Goal: Information Seeking & Learning: Learn about a topic

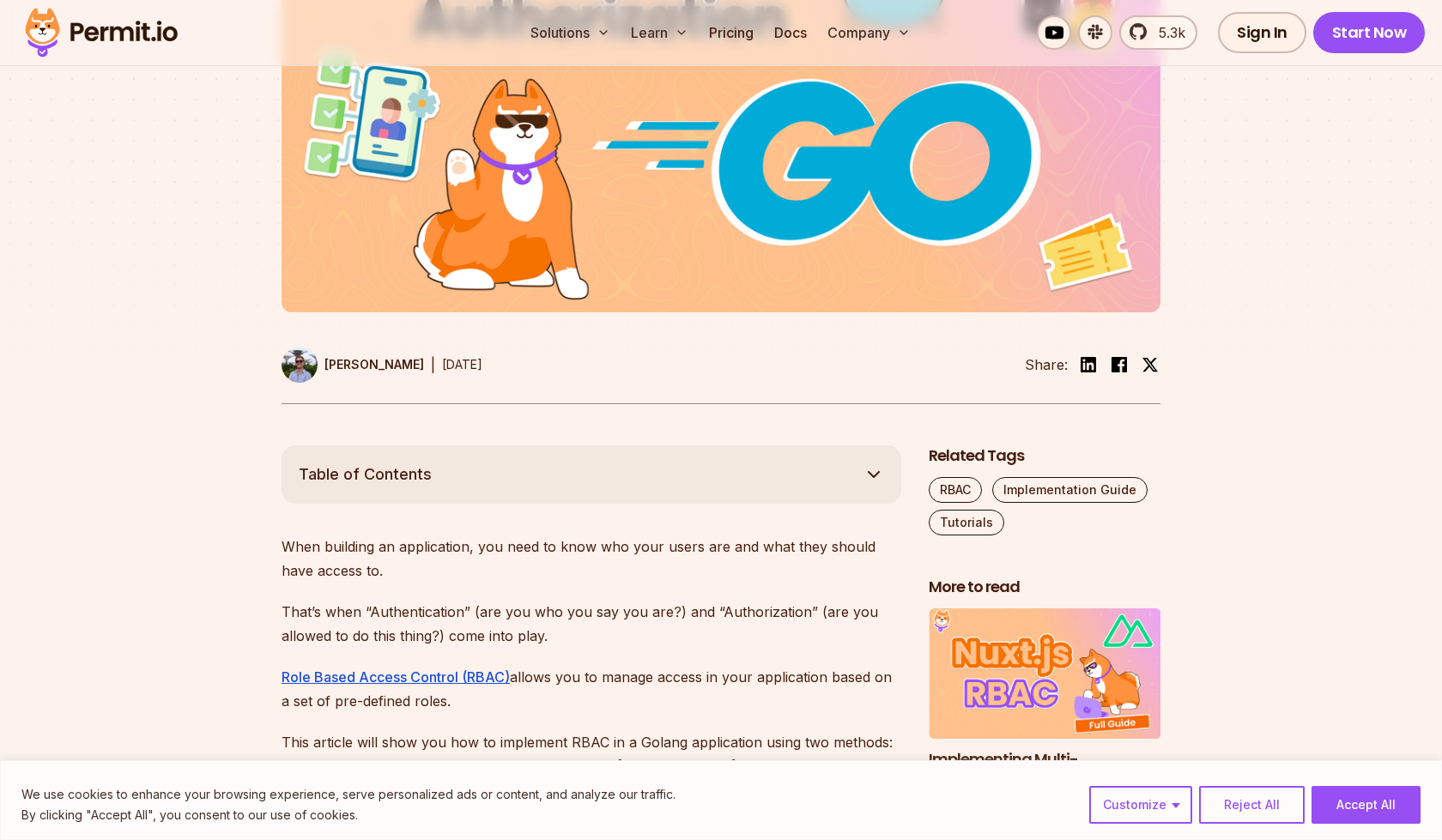
scroll to position [636, 0]
click at [602, 444] on button "Table of Contents" at bounding box center [591, 473] width 619 height 58
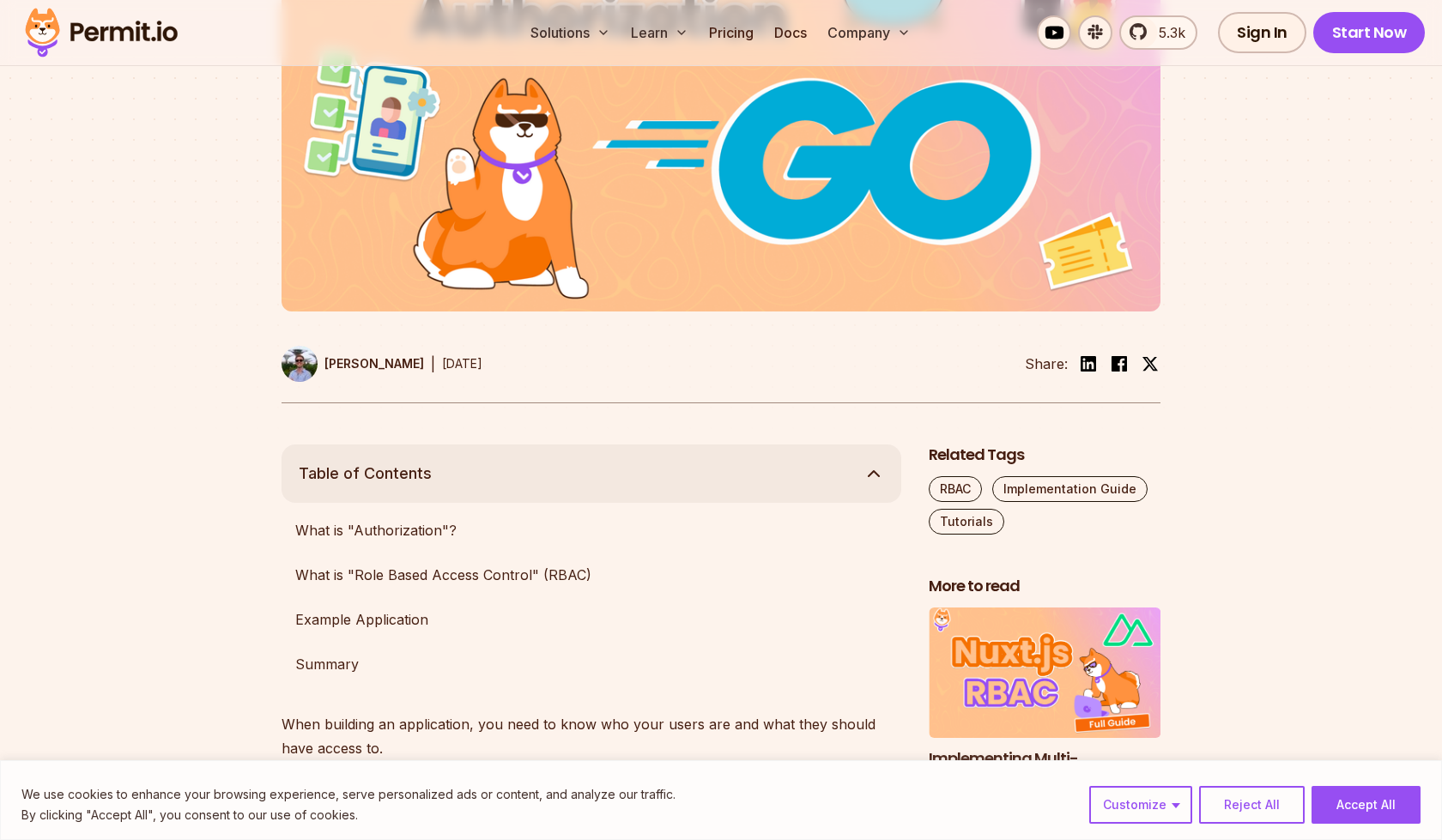
click at [600, 444] on button "Table of Contents" at bounding box center [591, 473] width 619 height 58
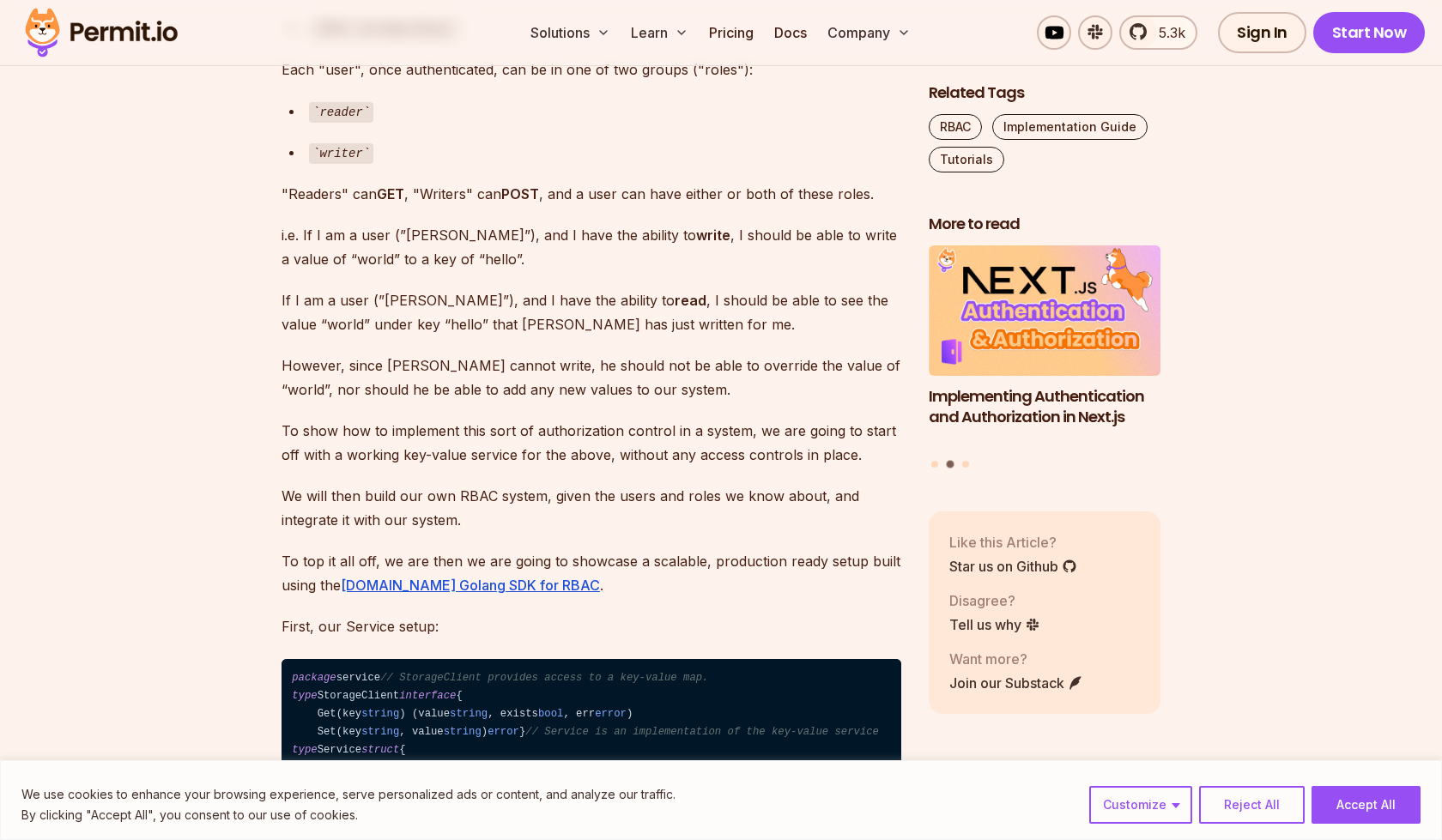
scroll to position [3362, 0]
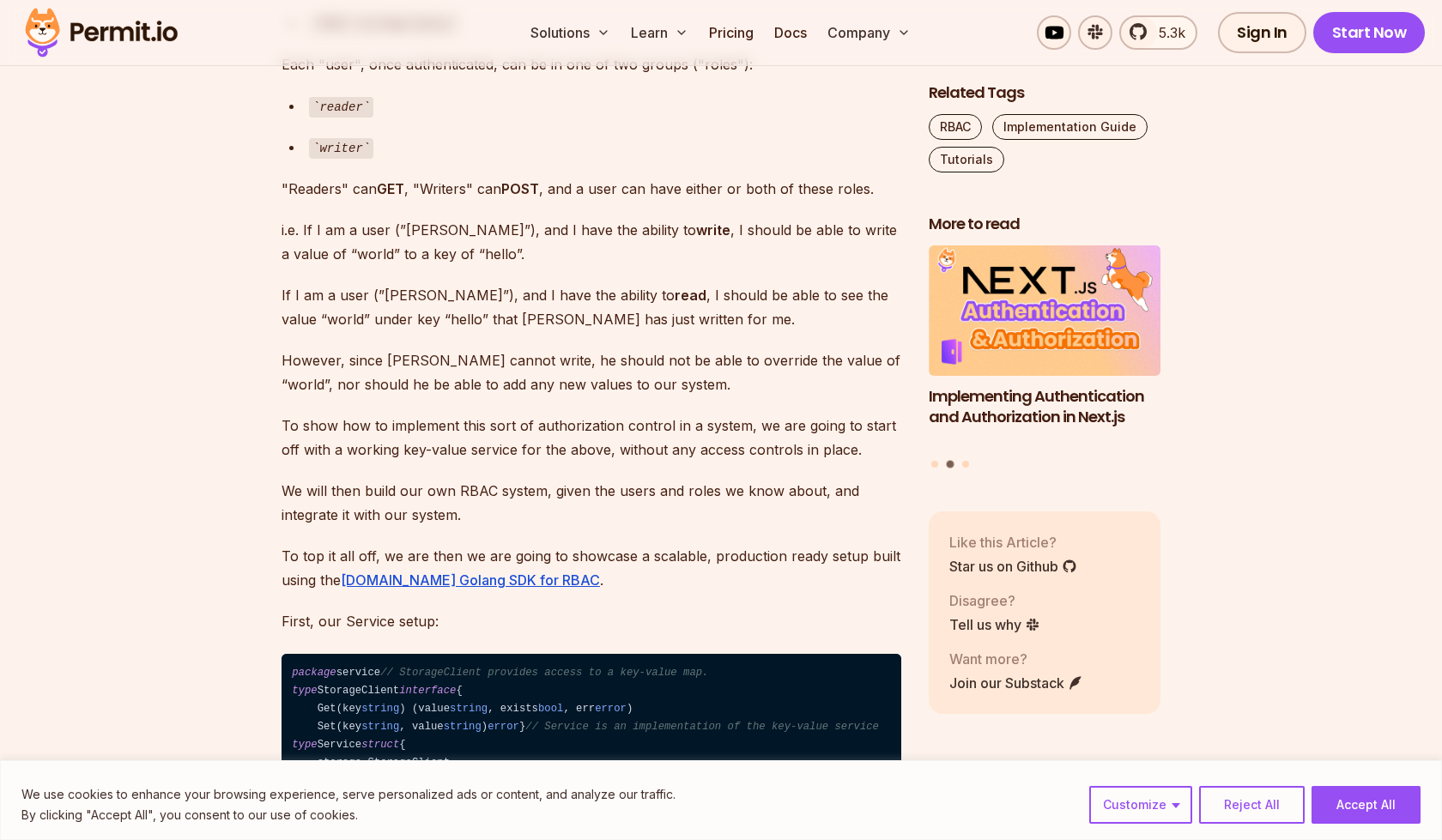
click at [308, 544] on p "To top it all off, we are then we are going to showcase a scalable, production …" at bounding box center [591, 567] width 619 height 48
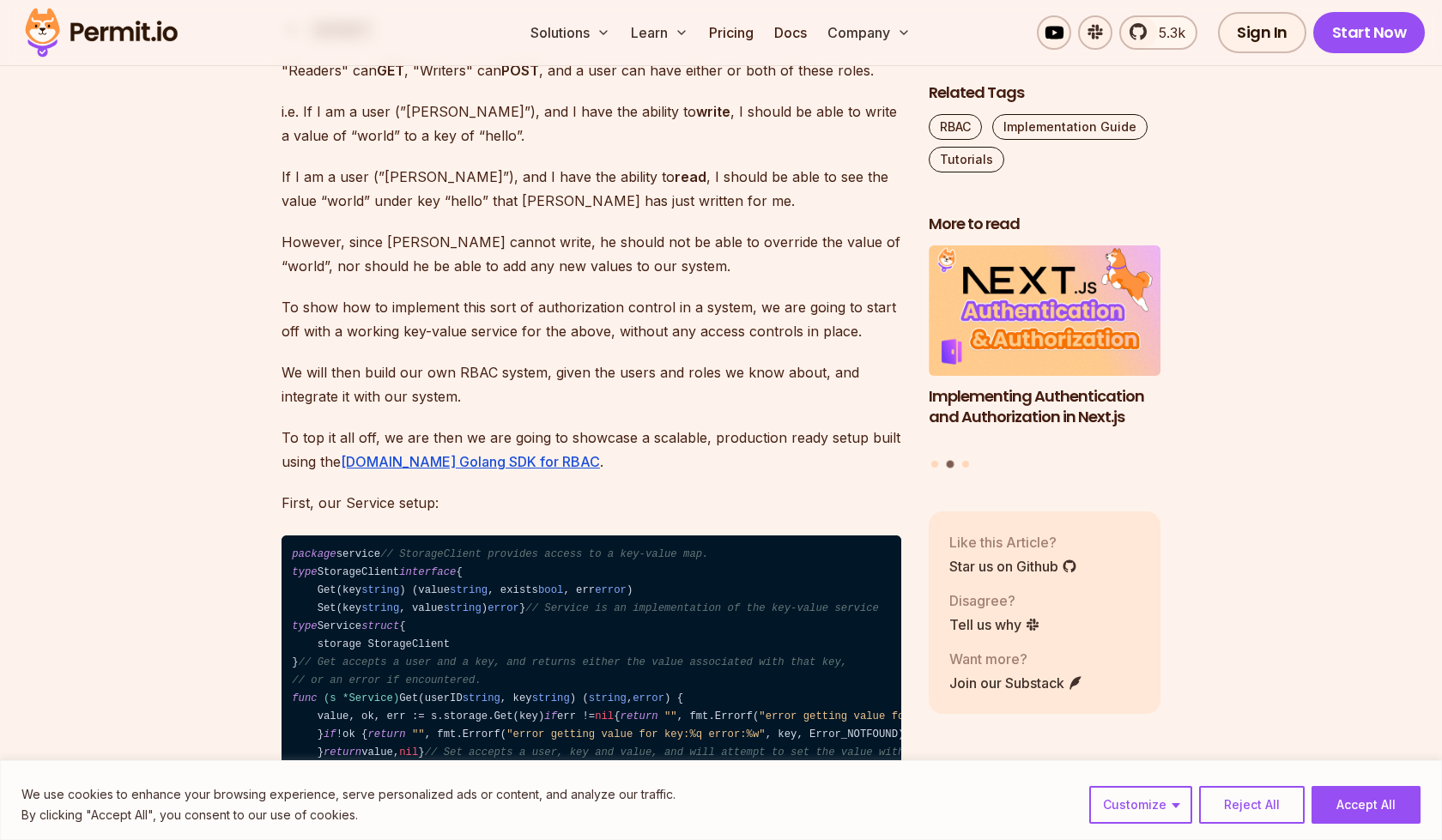
scroll to position [3487, 0]
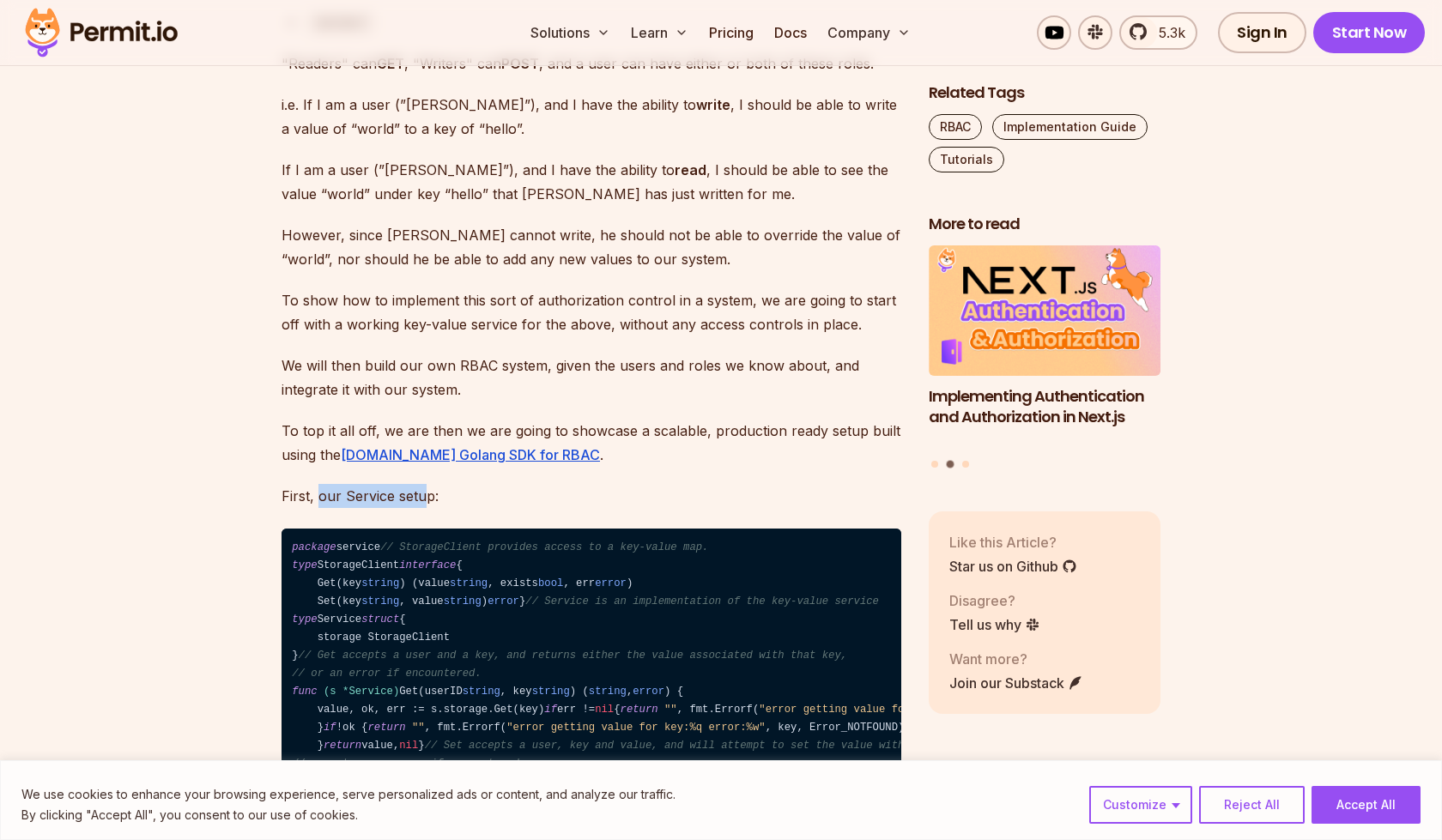
drag, startPoint x: 320, startPoint y: 474, endPoint x: 426, endPoint y: 474, distance: 106.0
click at [426, 484] on p "First, our Service setup:" at bounding box center [591, 495] width 619 height 24
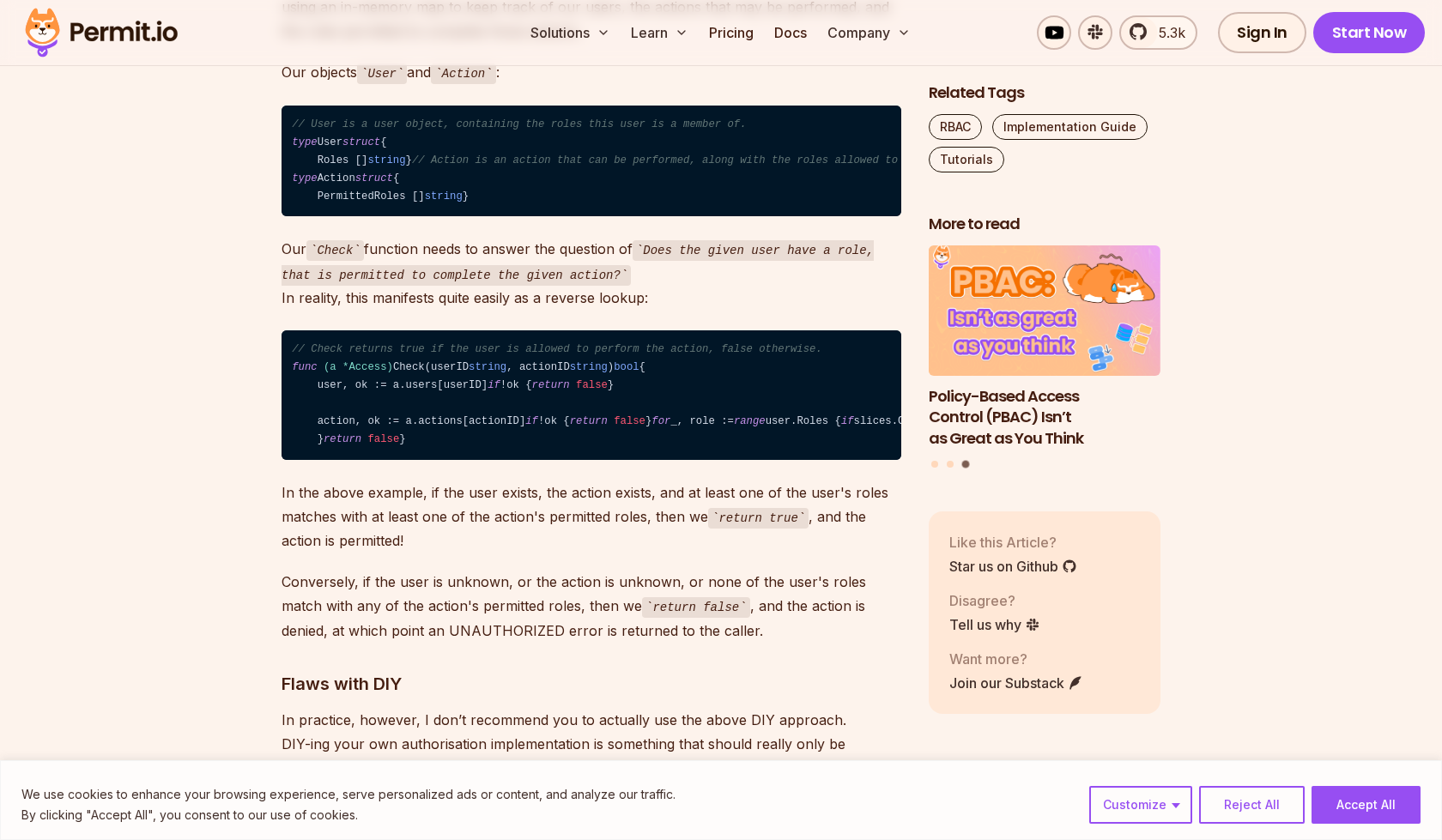
scroll to position [5363, 0]
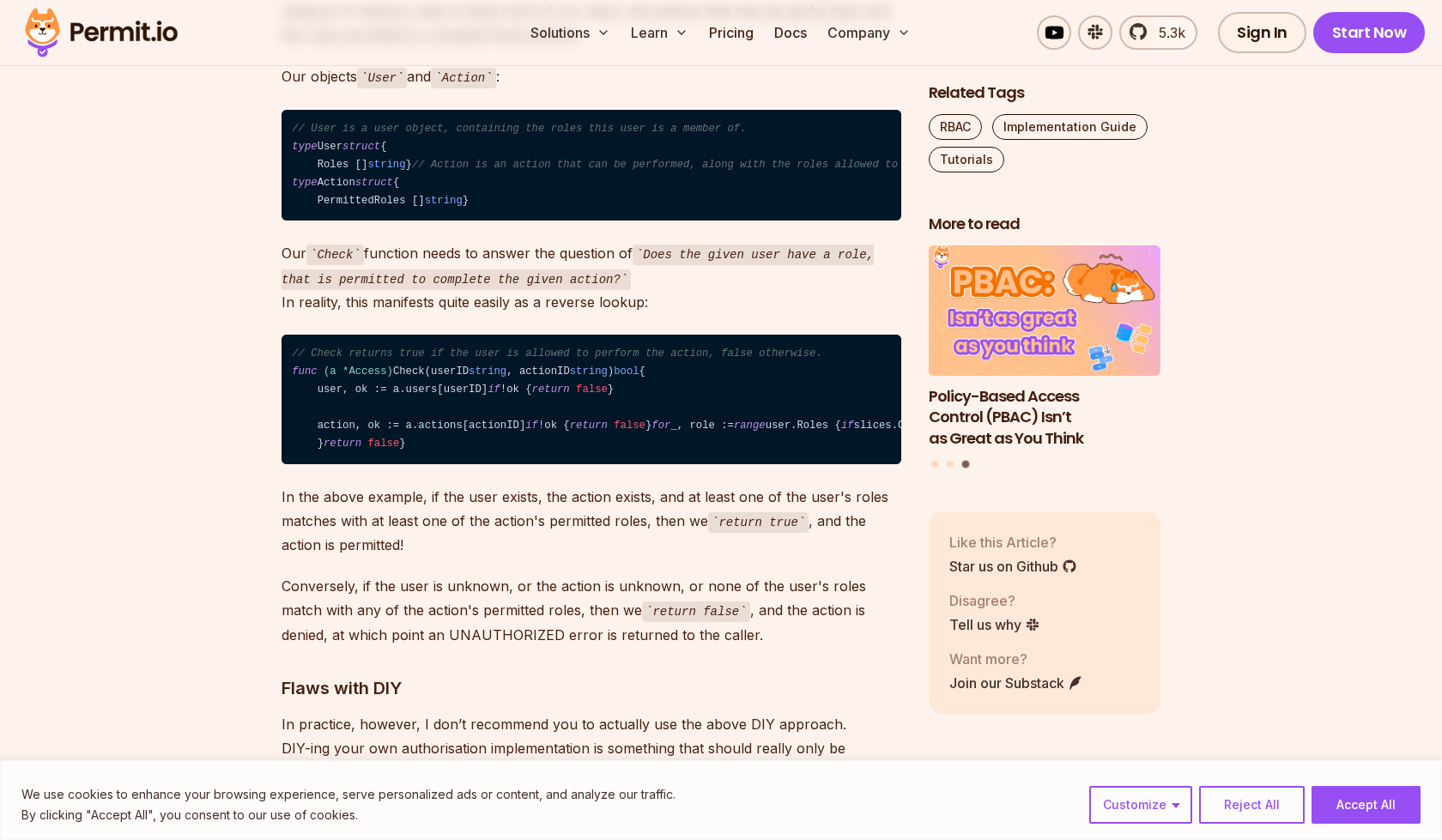
drag, startPoint x: 551, startPoint y: 412, endPoint x: 661, endPoint y: 413, distance: 110.0
click at [661, 47] on p "To get our heads around the problem, we can look into a simple implementation o…" at bounding box center [591, 11] width 619 height 72
drag, startPoint x: 394, startPoint y: 429, endPoint x: 640, endPoint y: 442, distance: 246.3
click at [640, 47] on p "To get our heads around the problem, we can look into a simple implementation o…" at bounding box center [591, 11] width 619 height 72
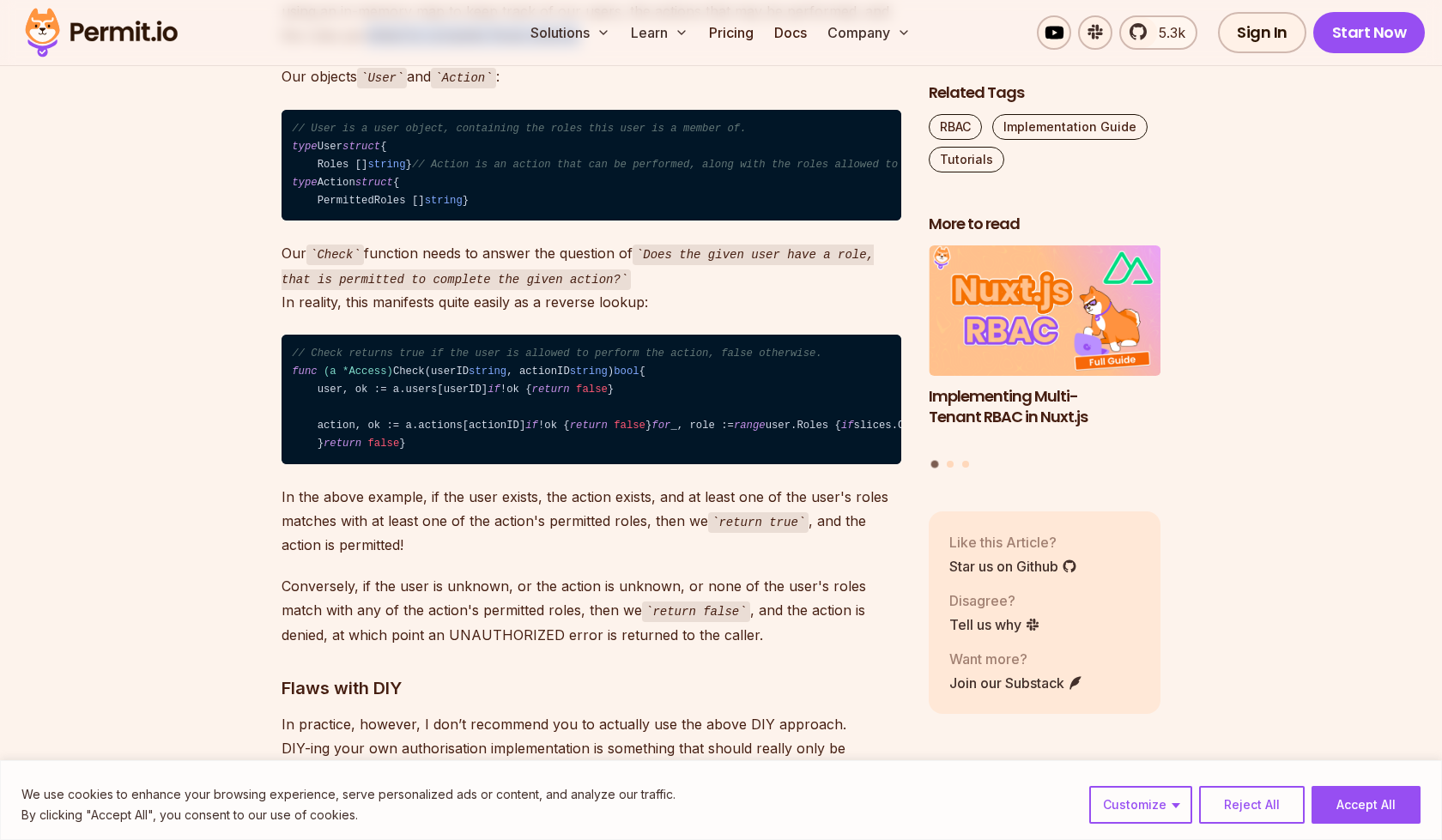
drag, startPoint x: 576, startPoint y: 459, endPoint x: 366, endPoint y: 455, distance: 210.0
click at [366, 47] on p "To get our heads around the problem, we can look into a simple implementation o…" at bounding box center [591, 11] width 619 height 72
drag, startPoint x: 280, startPoint y: 456, endPoint x: 572, endPoint y: 457, distance: 292.0
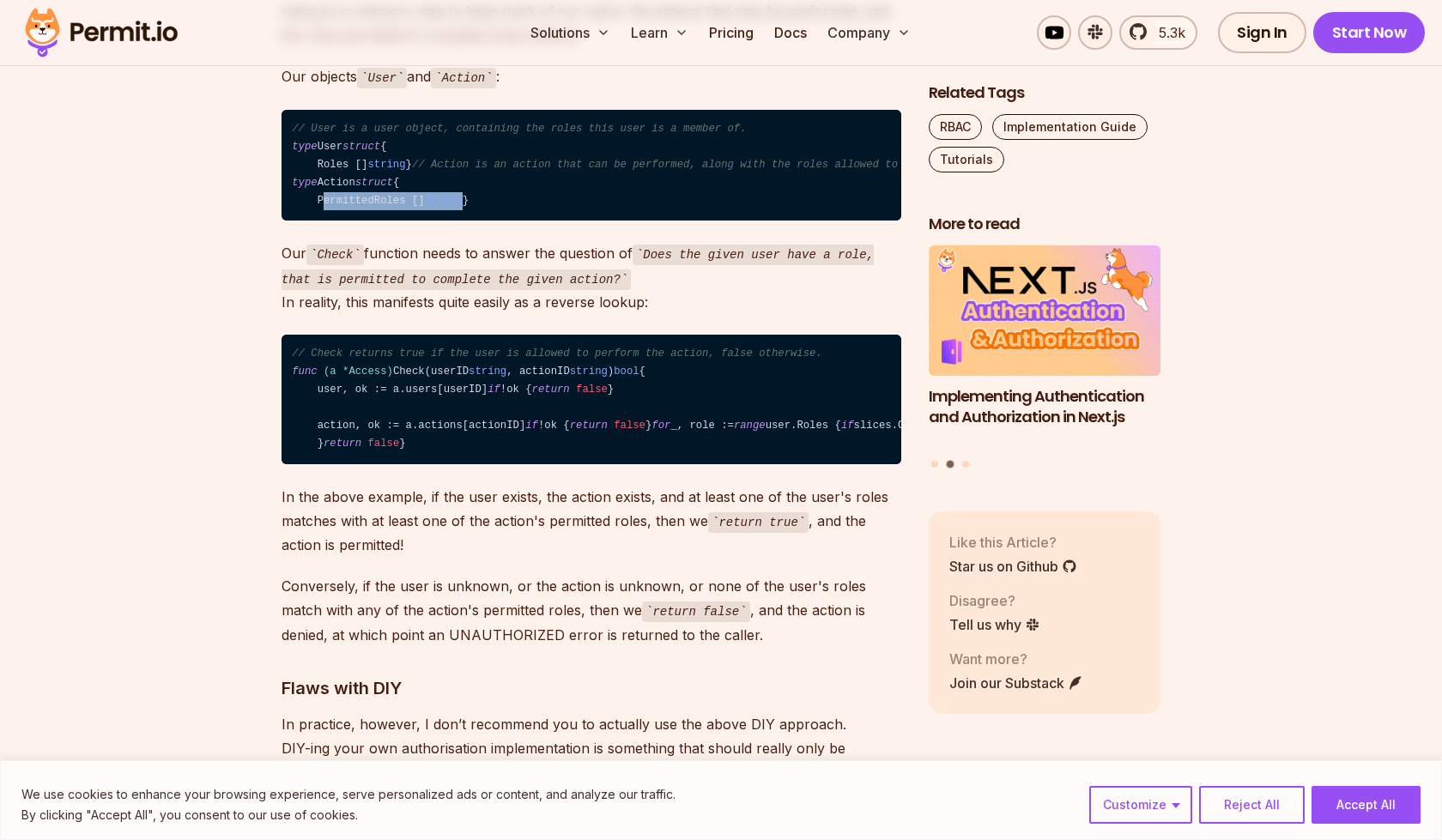
drag, startPoint x: 319, startPoint y: 677, endPoint x: 540, endPoint y: 676, distance: 221.0
click at [540, 222] on code "// User is a user object, containing the roles this user is a member of. type U…" at bounding box center [591, 165] width 619 height 112
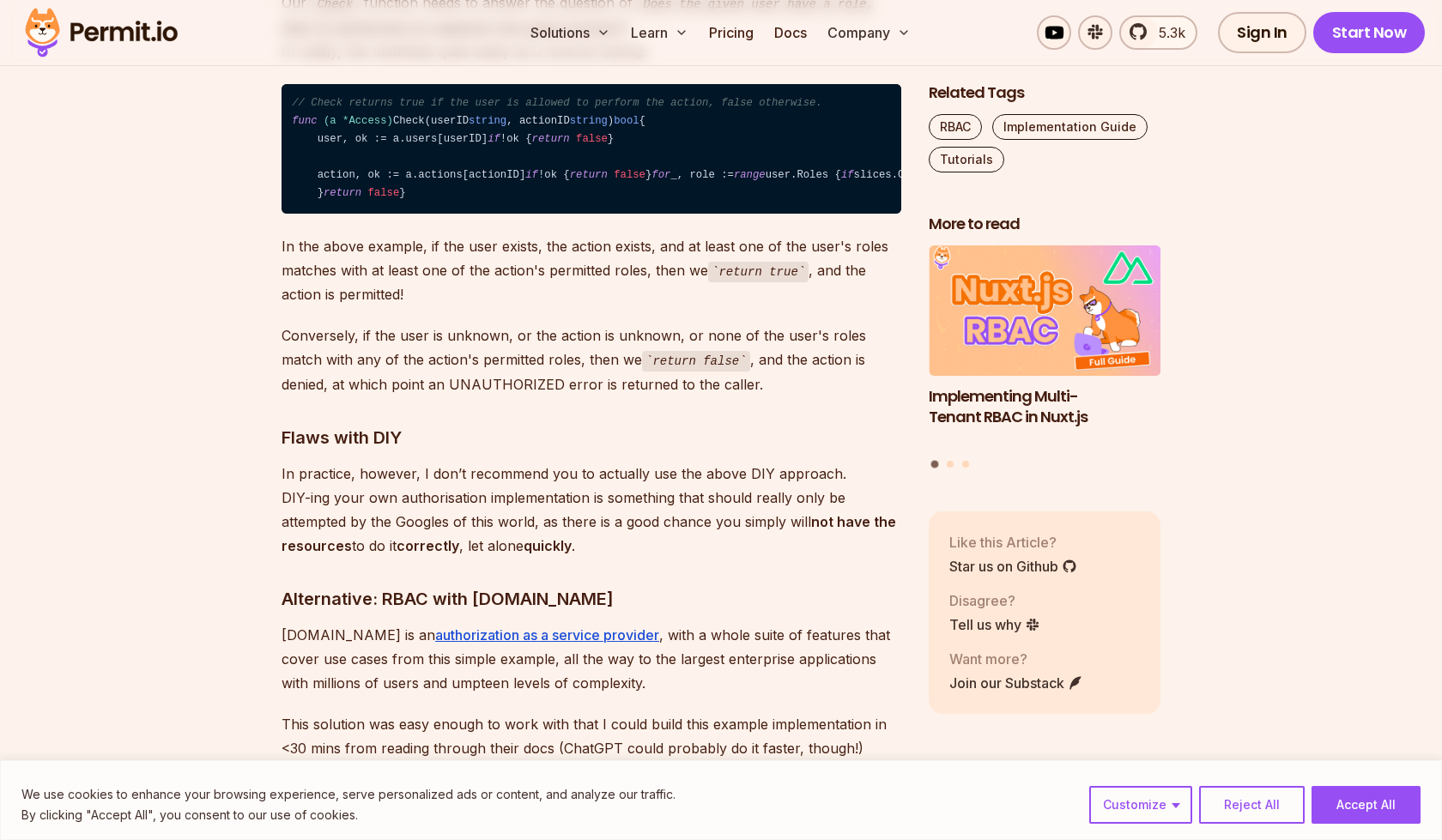
scroll to position [5628, 0]
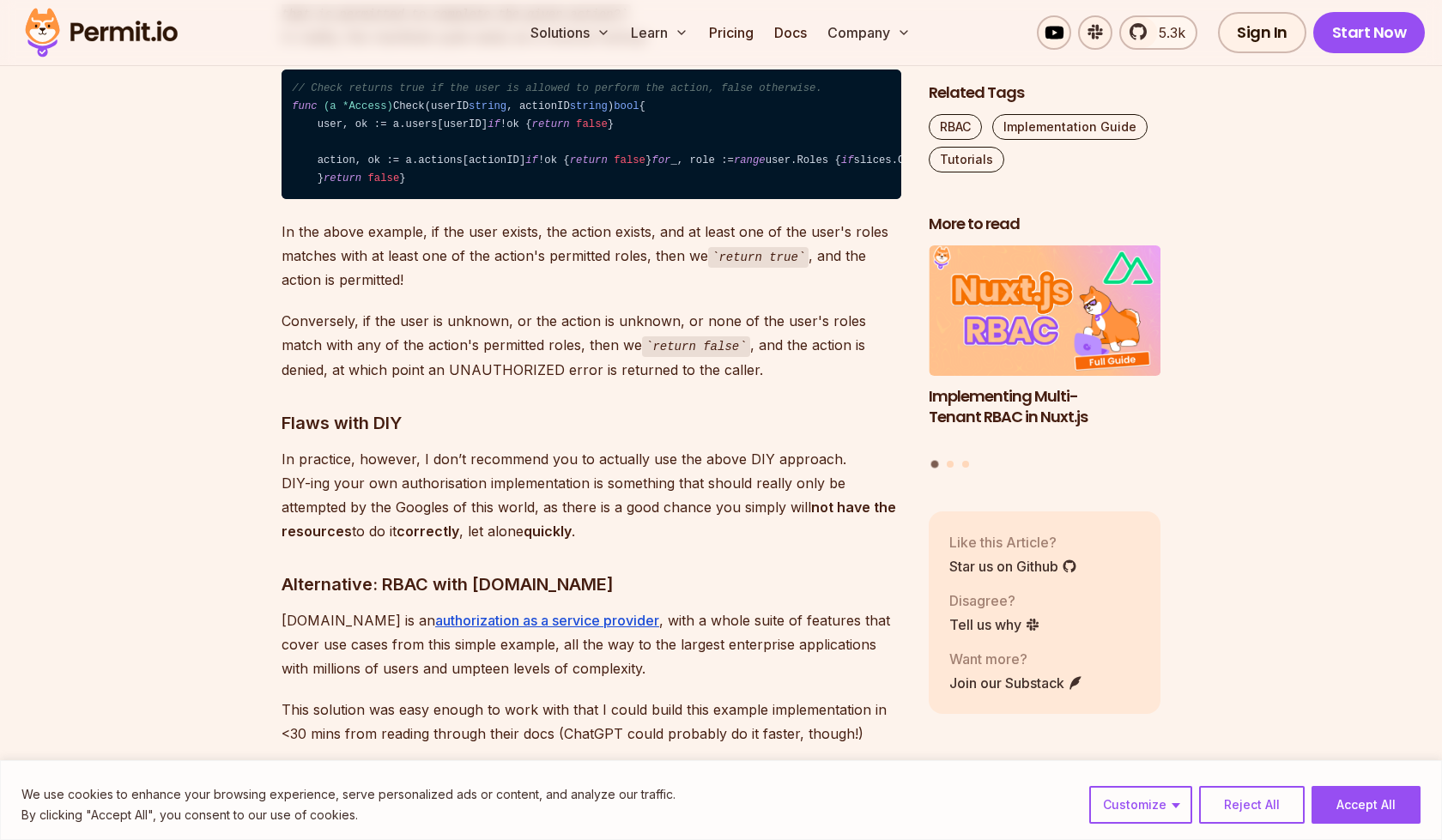
drag, startPoint x: 390, startPoint y: 621, endPoint x: 541, endPoint y: 623, distance: 151.0
click at [541, 199] on code "// Check returns true if the user is allowed to perform the action, false other…" at bounding box center [591, 134] width 619 height 129
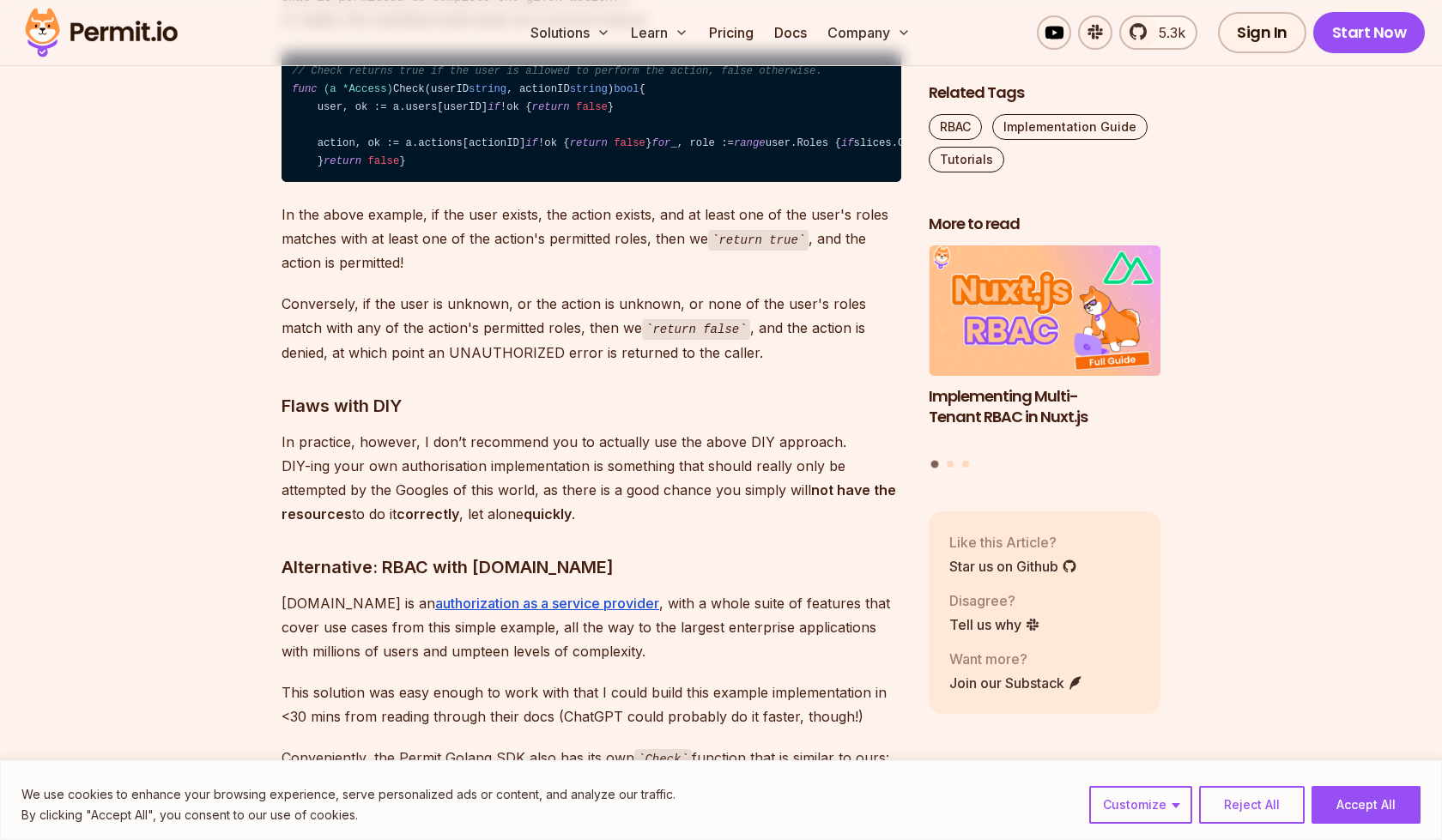
scroll to position [5657, 0]
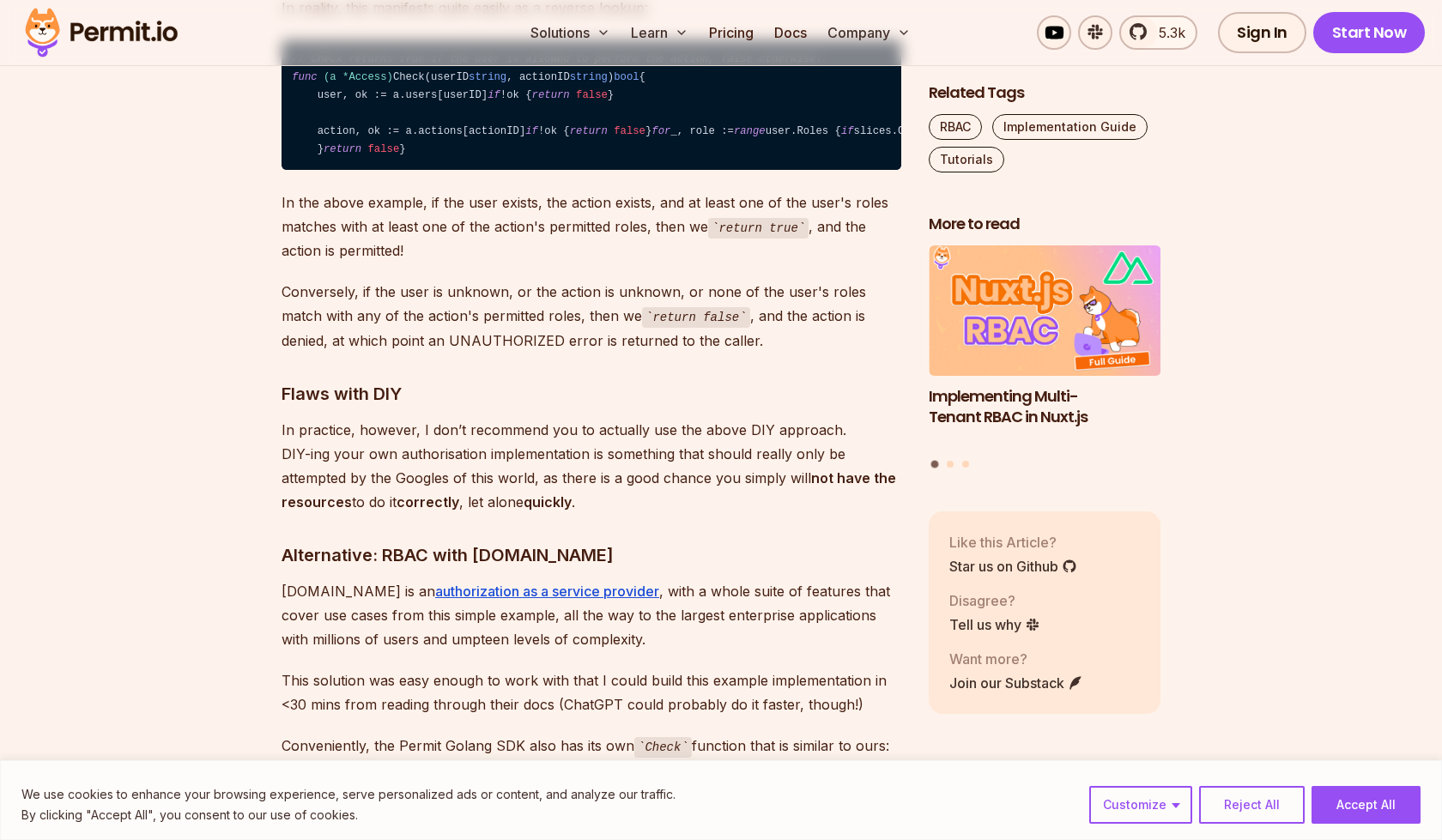
click at [421, 170] on code "// Check returns true if the user is allowed to perform the action, false other…" at bounding box center [591, 105] width 619 height 129
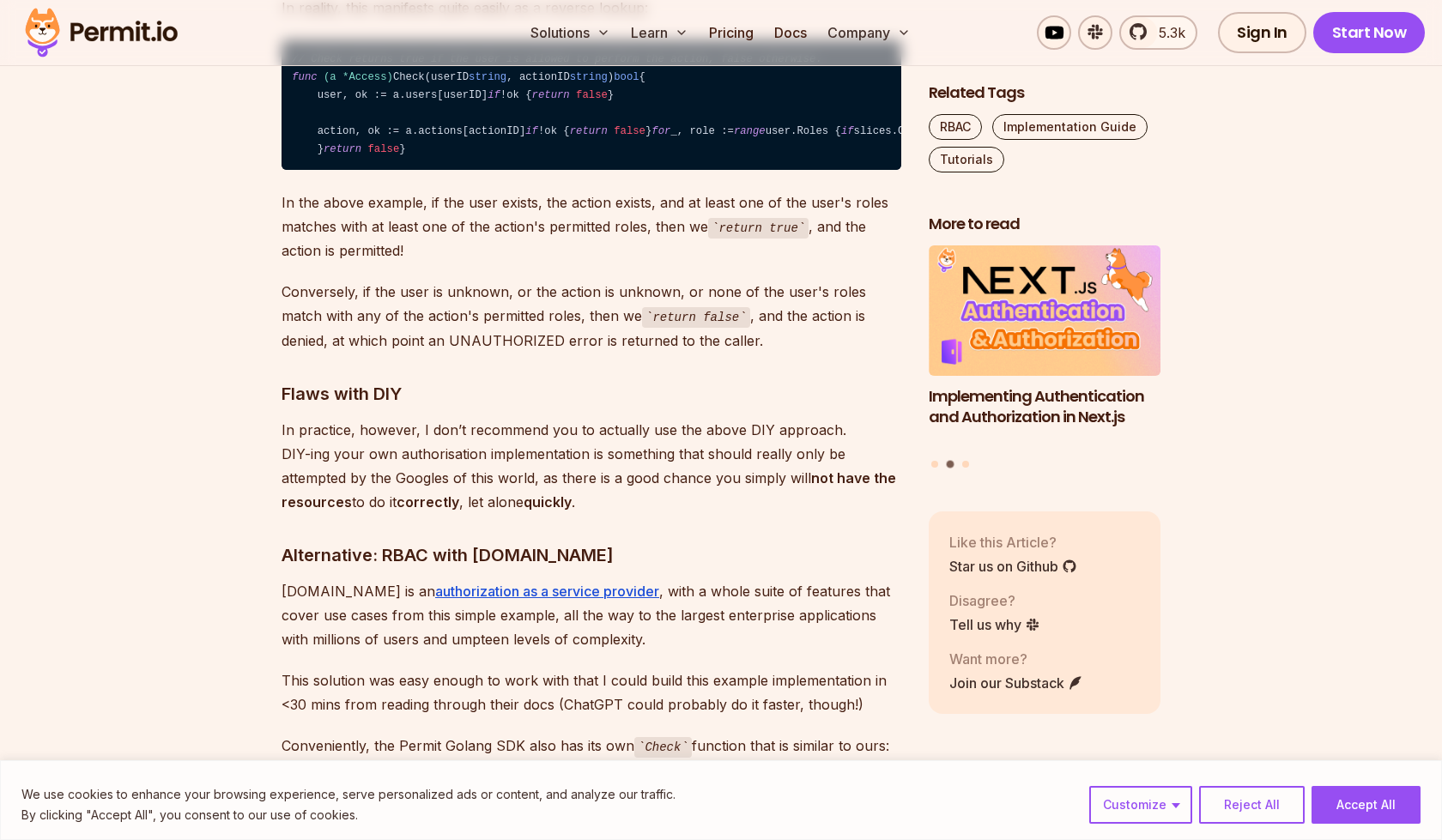
drag, startPoint x: 416, startPoint y: 681, endPoint x: 531, endPoint y: 683, distance: 115.0
click at [531, 170] on code "// Check returns true if the user is allowed to perform the action, false other…" at bounding box center [591, 105] width 619 height 129
click at [530, 170] on code "// Check returns true if the user is allowed to perform the action, false other…" at bounding box center [591, 105] width 619 height 129
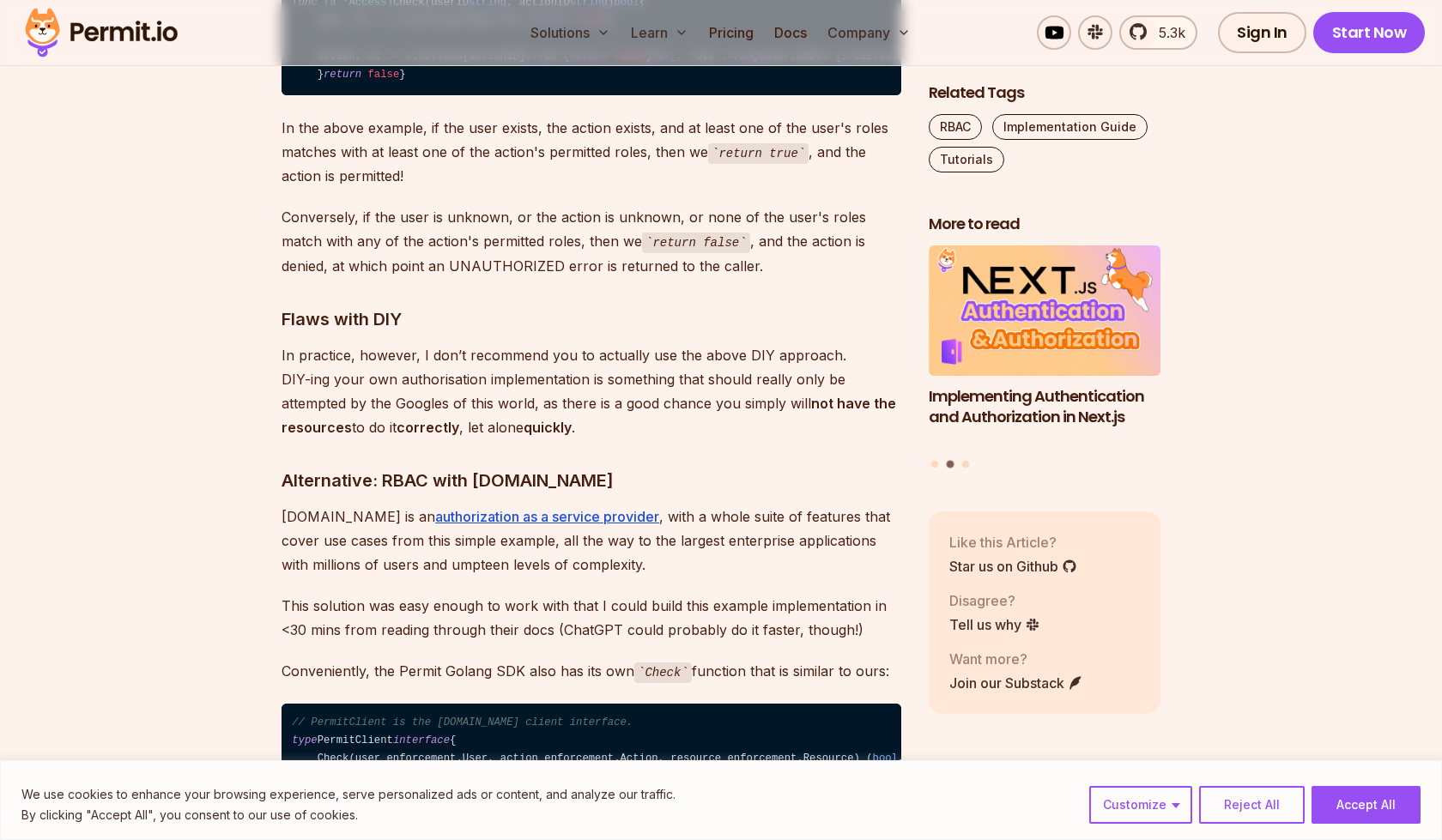
scroll to position [5740, 0]
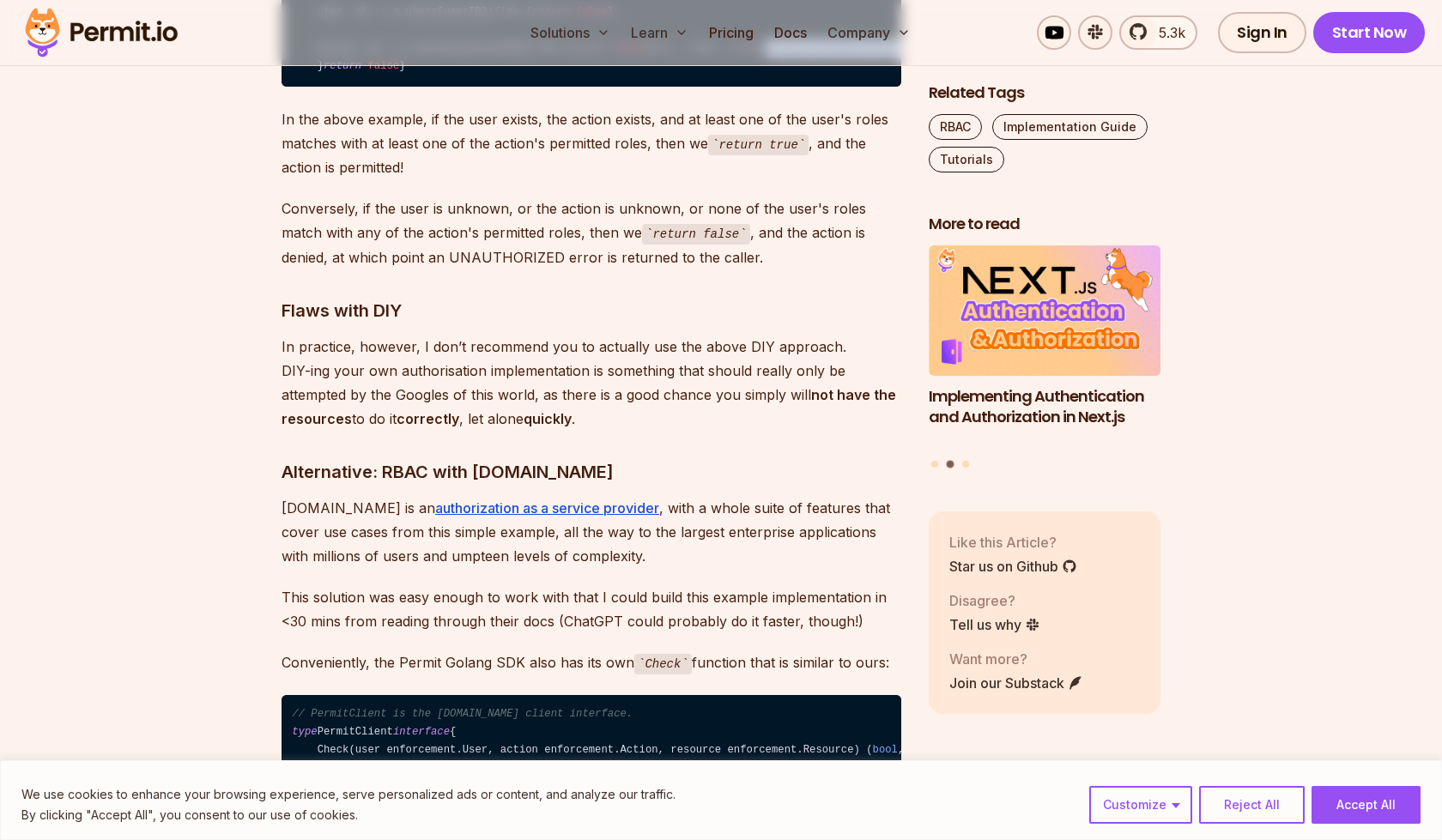
drag, startPoint x: 445, startPoint y: 687, endPoint x: 488, endPoint y: 704, distance: 46.2
click at [488, 87] on code "// Check returns true if the user is allowed to perform the action, false other…" at bounding box center [591, 21] width 619 height 129
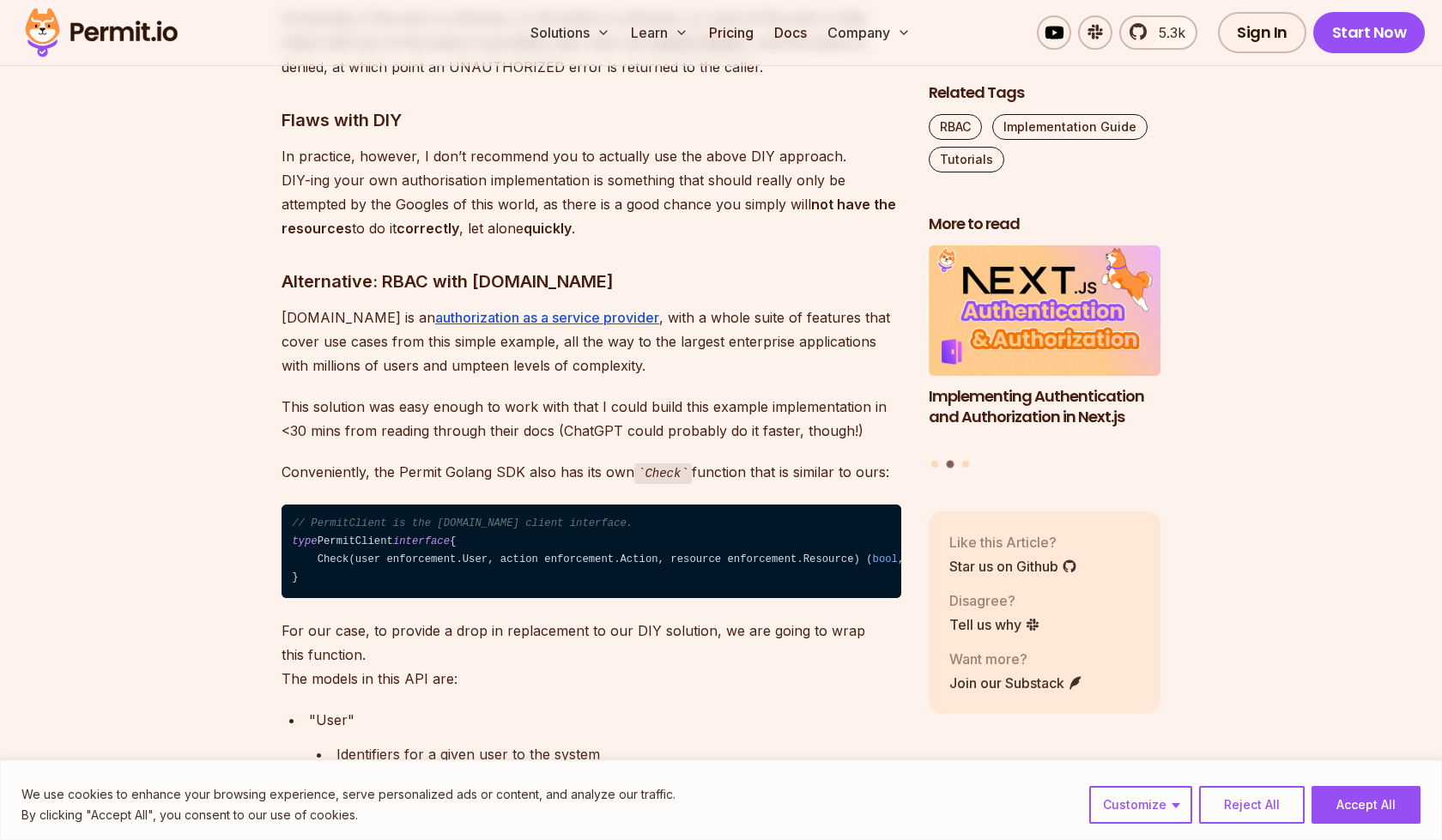
scroll to position [5932, 0]
drag, startPoint x: 420, startPoint y: 673, endPoint x: 531, endPoint y: 676, distance: 111.0
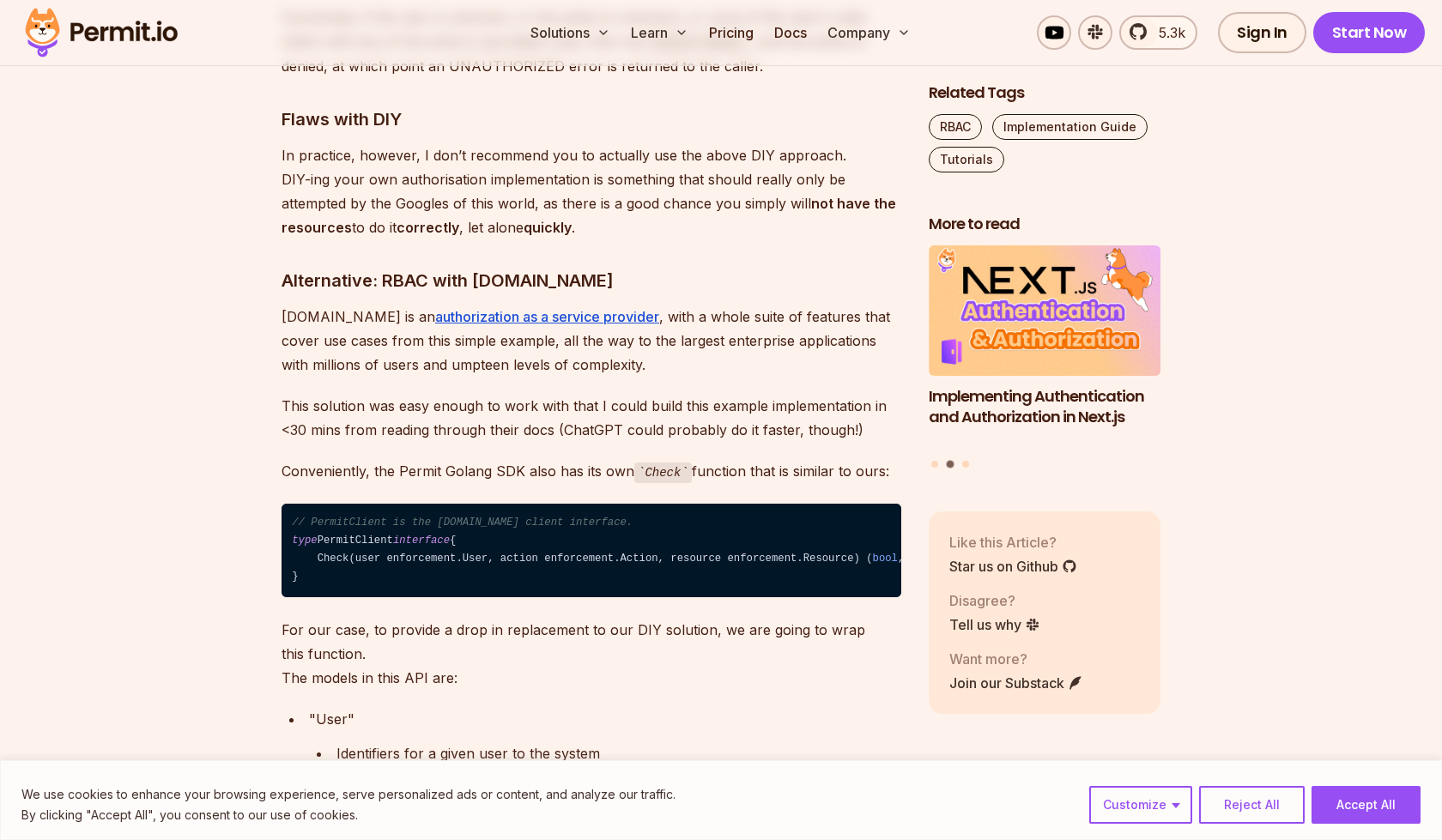
drag, startPoint x: 421, startPoint y: 676, endPoint x: 535, endPoint y: 674, distance: 114.0
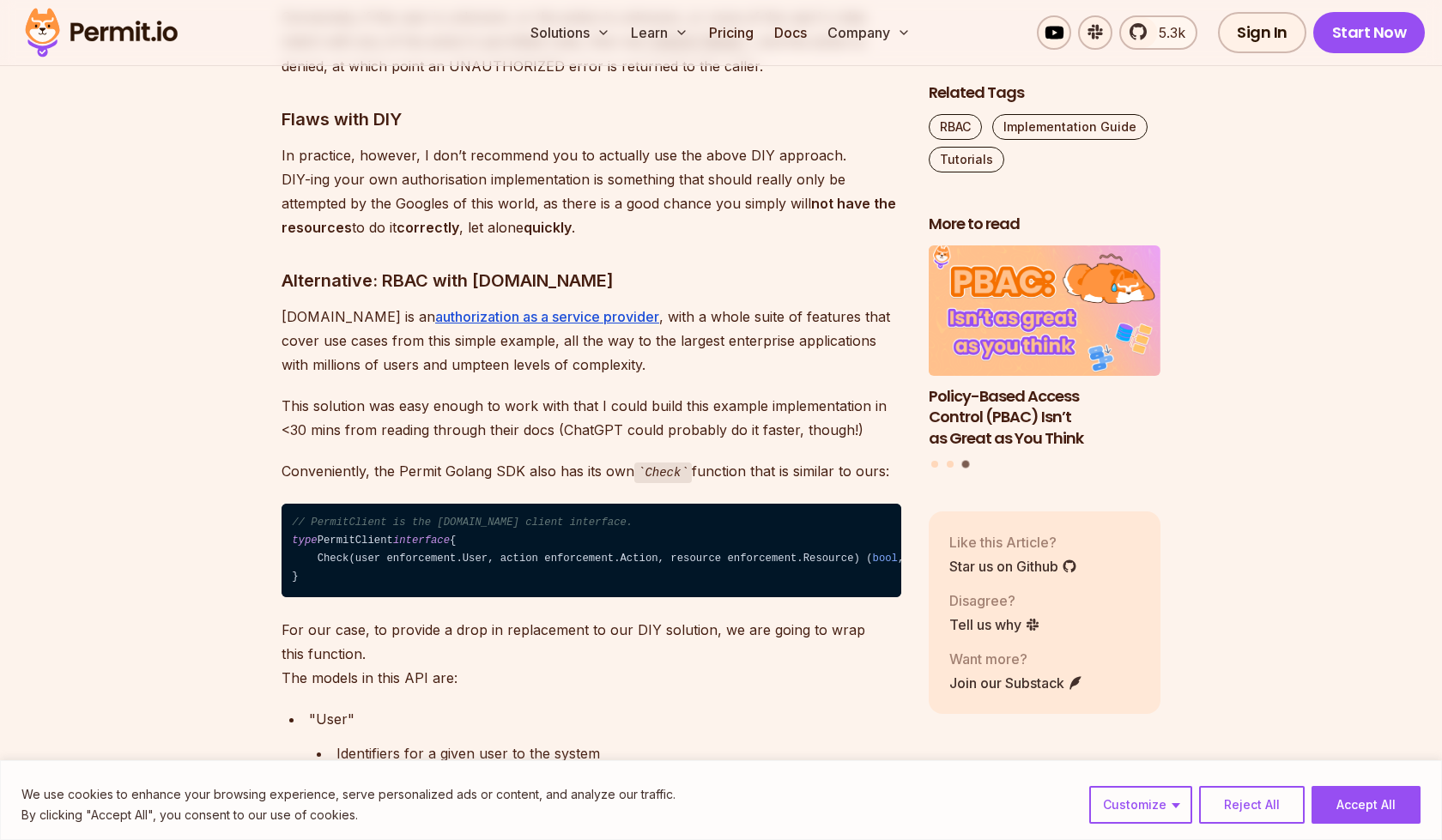
drag, startPoint x: 532, startPoint y: 674, endPoint x: 428, endPoint y: 679, distance: 104.1
drag, startPoint x: 428, startPoint y: 679, endPoint x: 494, endPoint y: 679, distance: 66.0
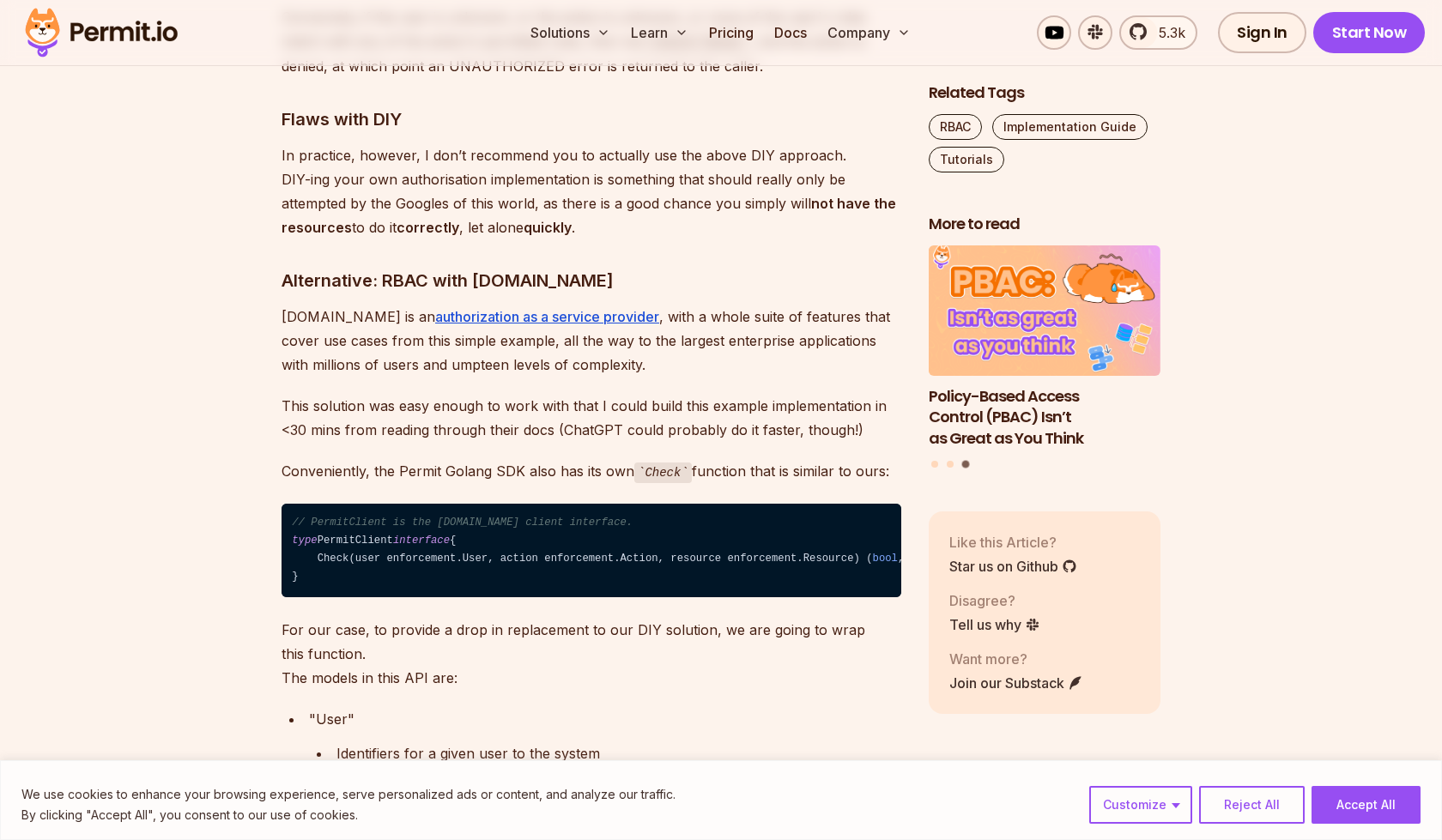
drag, startPoint x: 558, startPoint y: 673, endPoint x: 404, endPoint y: 695, distance: 155.6
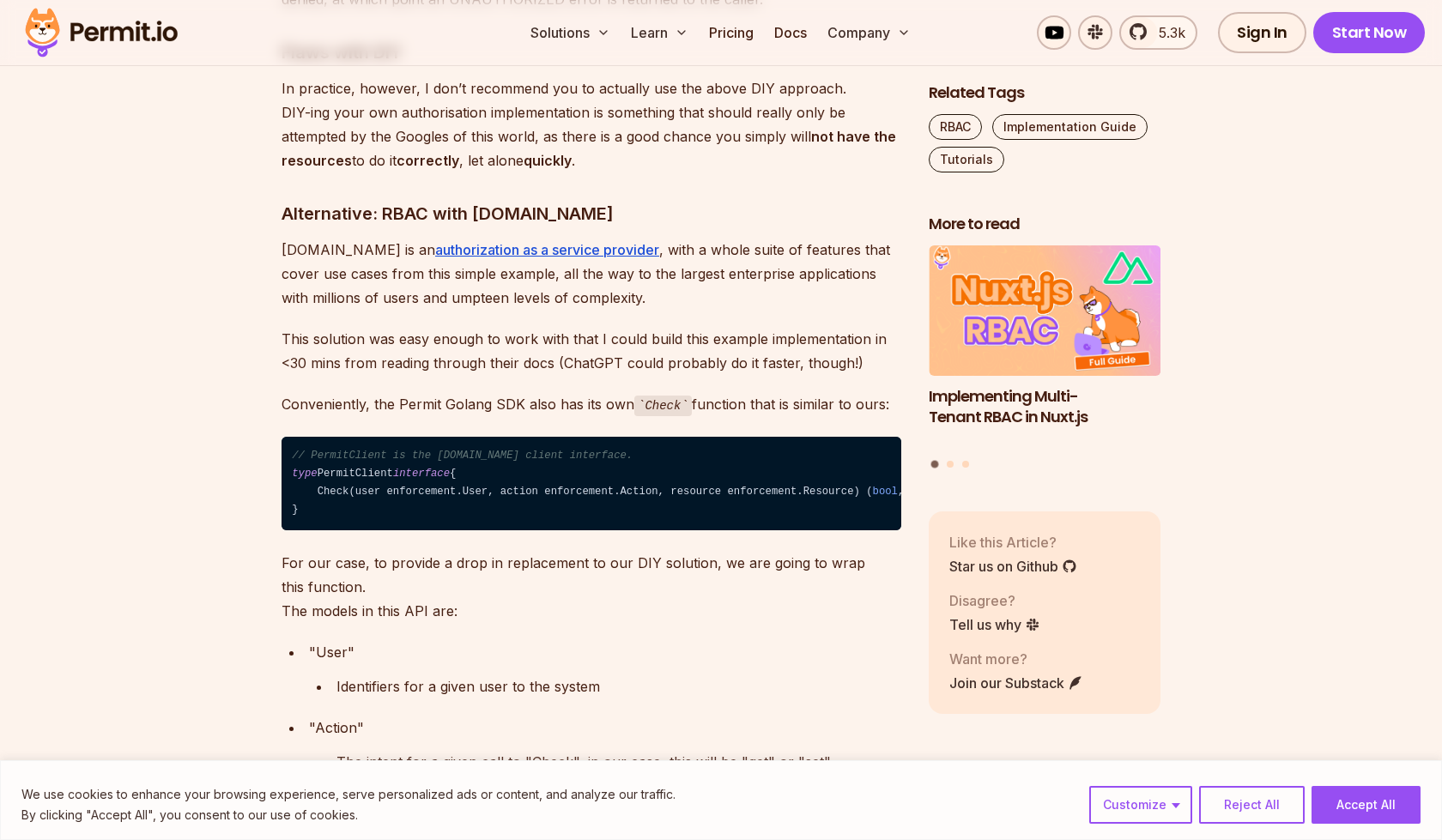
scroll to position [6052, 0]
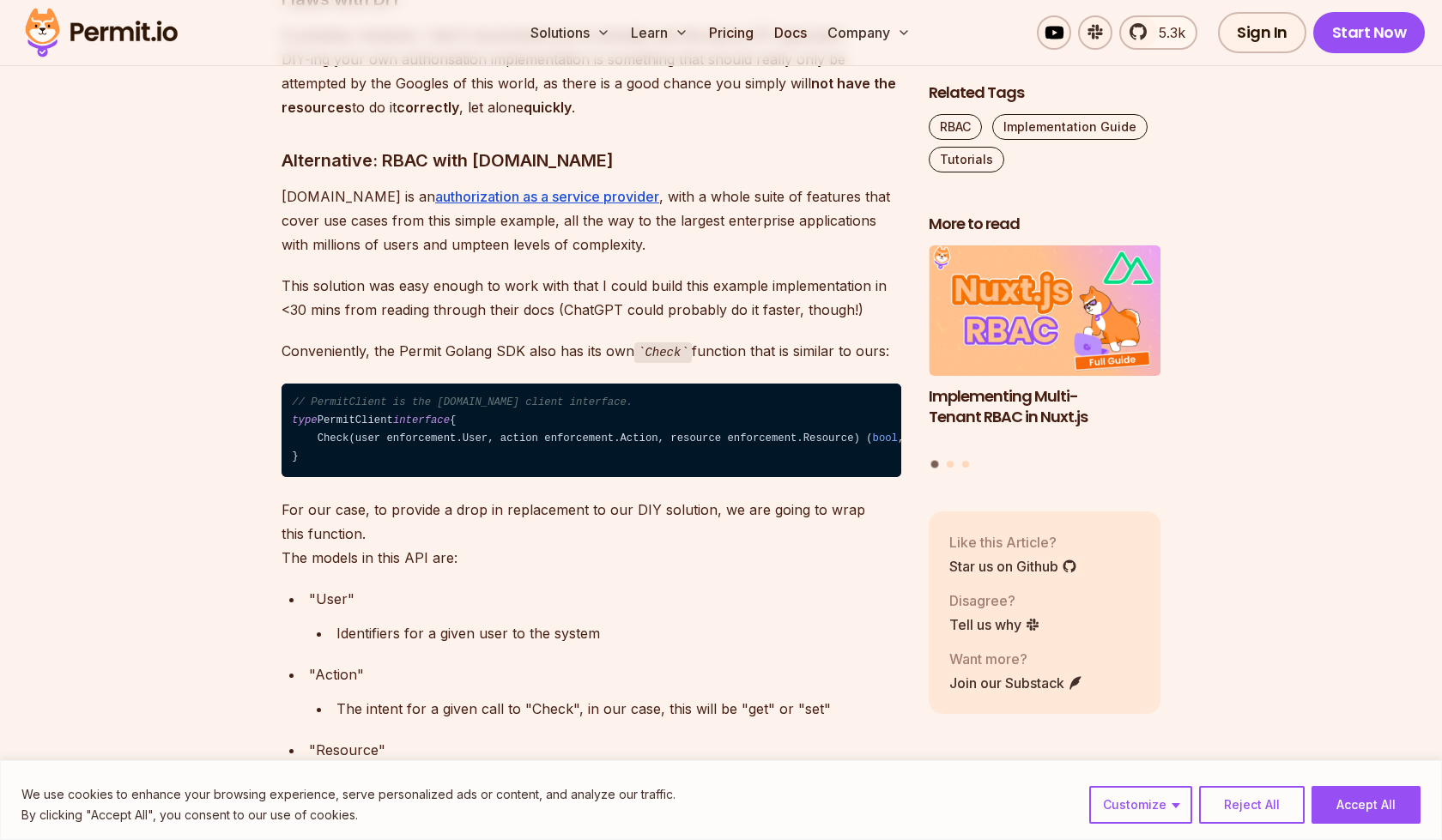
drag, startPoint x: 355, startPoint y: 652, endPoint x: 532, endPoint y: 654, distance: 177.0
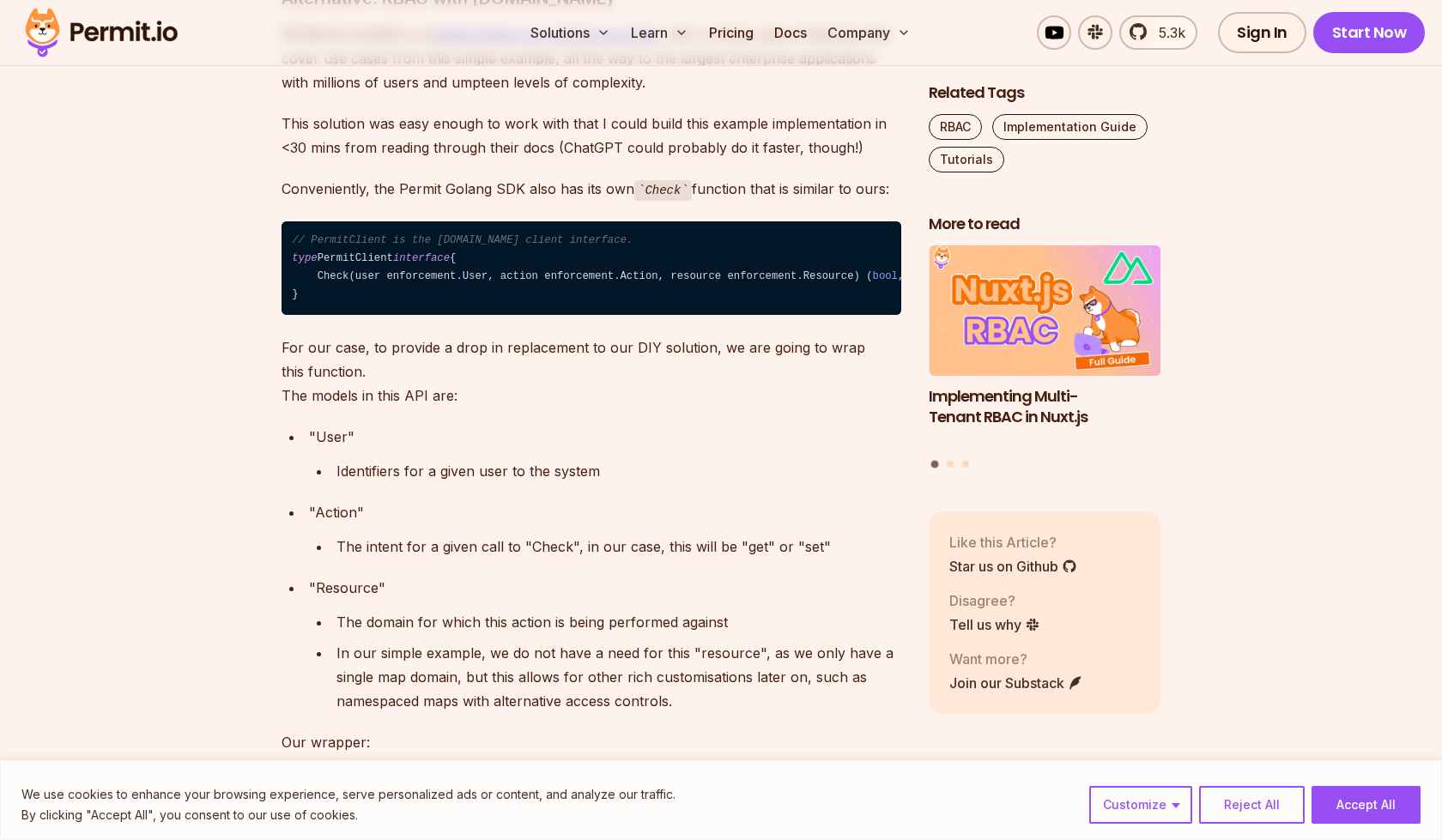
scroll to position [6220, 0]
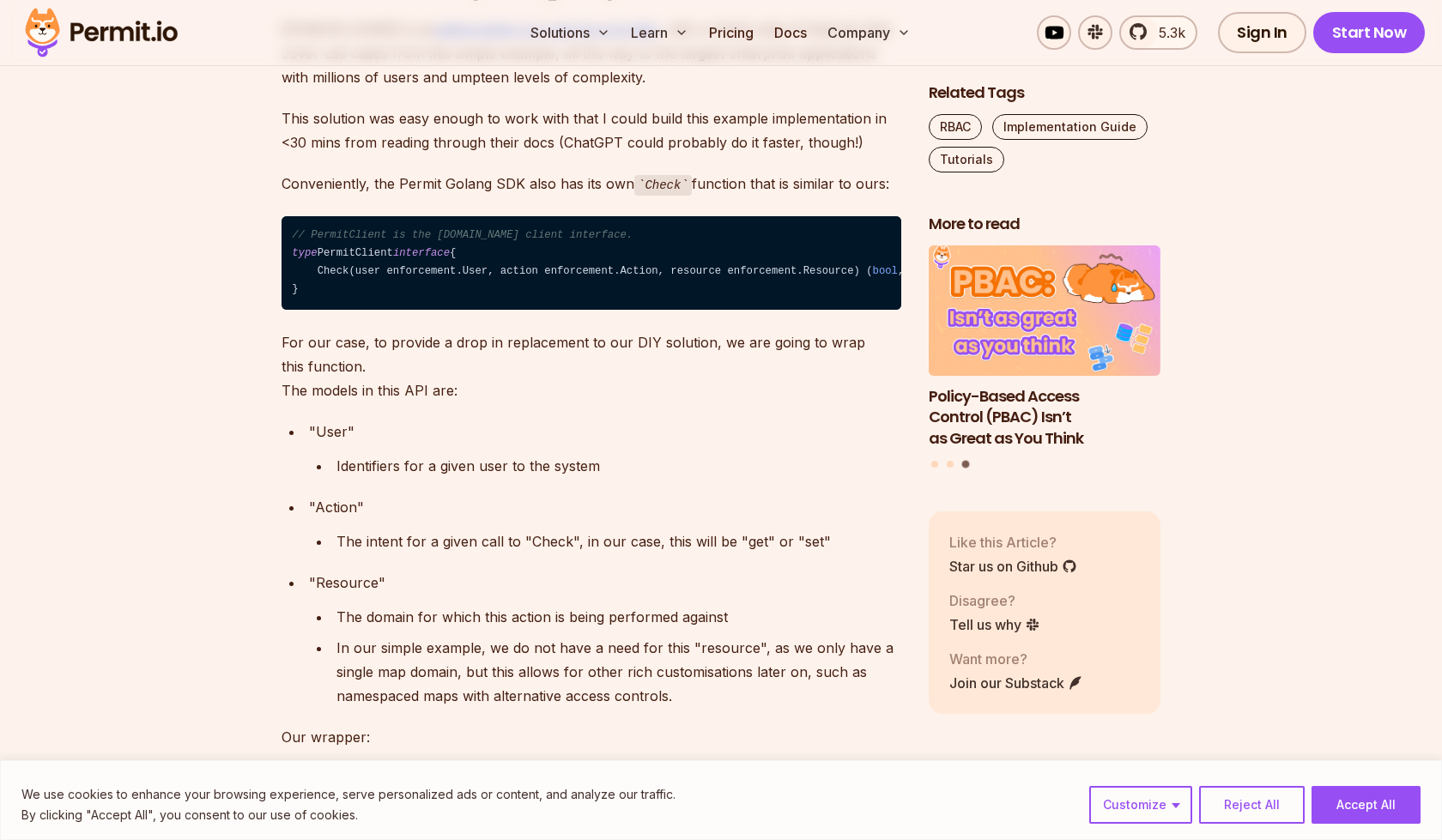
drag, startPoint x: 447, startPoint y: 630, endPoint x: 436, endPoint y: 683, distance: 54.1
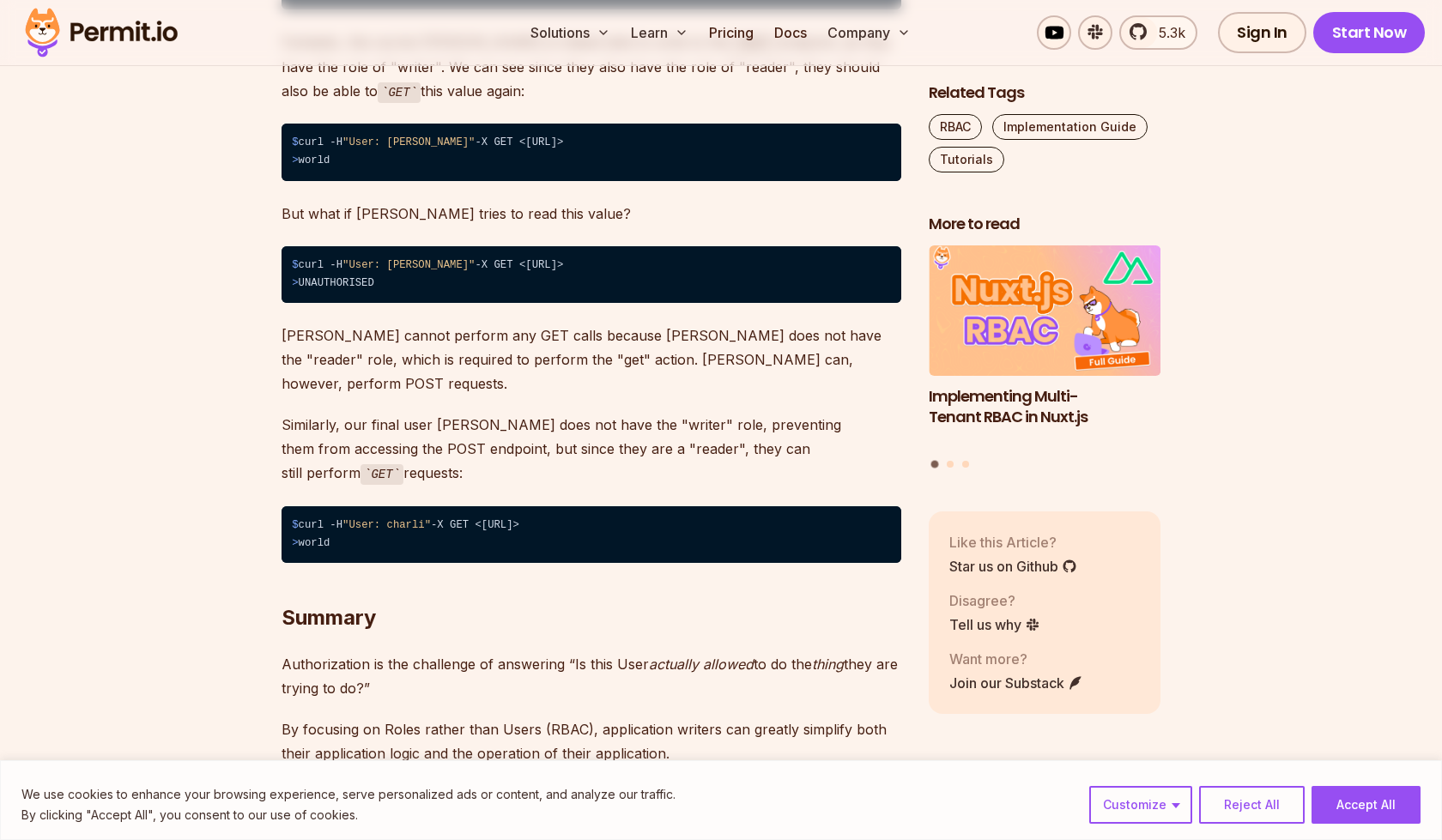
scroll to position [7629, 0]
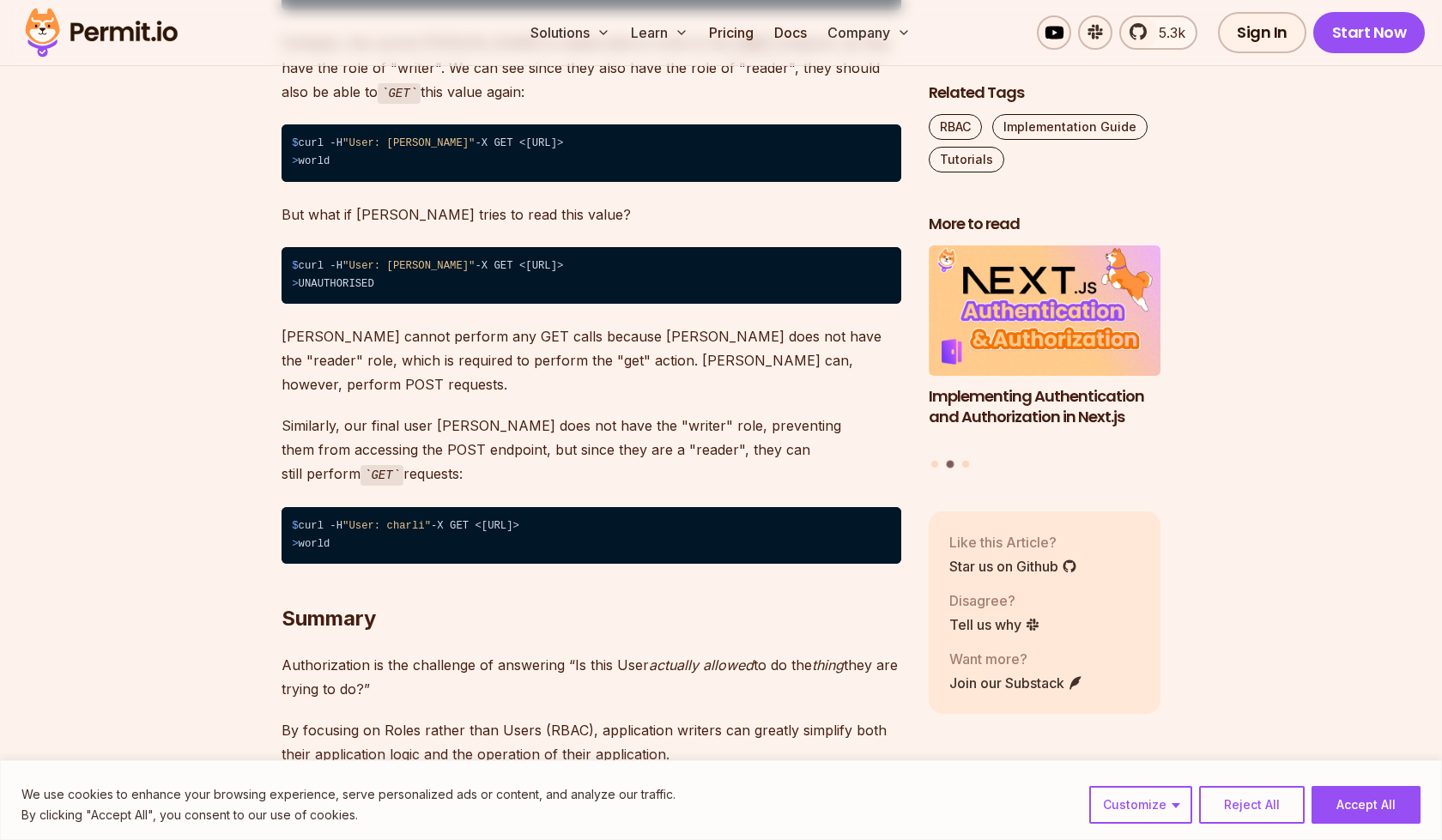
drag, startPoint x: 436, startPoint y: 680, endPoint x: 525, endPoint y: 470, distance: 228.1
